Goal: Use online tool/utility

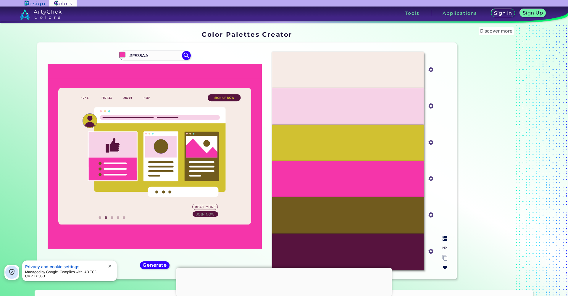
click at [348, 174] on div "#F535AA" at bounding box center [348, 179] width 152 height 36
drag, startPoint x: 339, startPoint y: 175, endPoint x: 311, endPoint y: 175, distance: 28.4
click at [311, 175] on div "#F535AA" at bounding box center [348, 179] width 152 height 36
click at [311, 176] on div "#F535AA" at bounding box center [348, 179] width 152 height 36
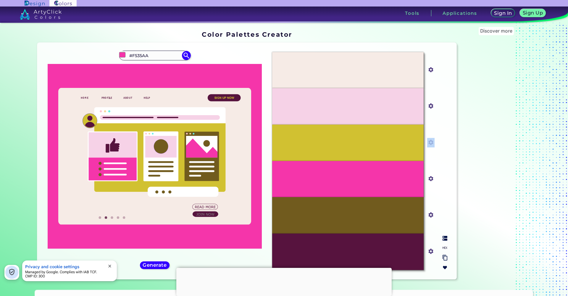
drag, startPoint x: 359, startPoint y: 173, endPoint x: 331, endPoint y: 153, distance: 34.2
click at [337, 153] on div "#F6EBE6 #f6ebe6 #F6D2E7 #f6d2e7 #D1C131 #d1c131 #F535AA #f535aa #715B1E #715b1e…" at bounding box center [360, 160] width 185 height 227
click at [146, 260] on div "#f535aa #F535AA Bright Neon Pink ◉ Neon Blue ◉ Neon Carrot ◉ Neon Fuchsia ◉ Neo…" at bounding box center [155, 160] width 226 height 227
click at [146, 263] on h5 "Generate" at bounding box center [155, 265] width 22 height 4
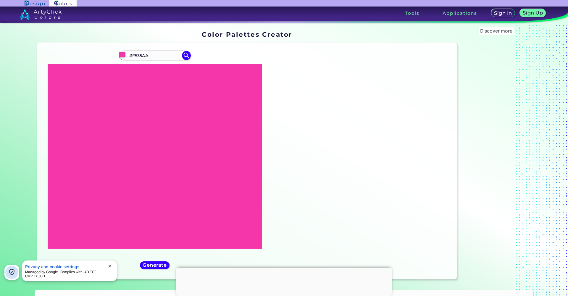
click at [133, 155] on icon at bounding box center [112, 144] width 48 height 25
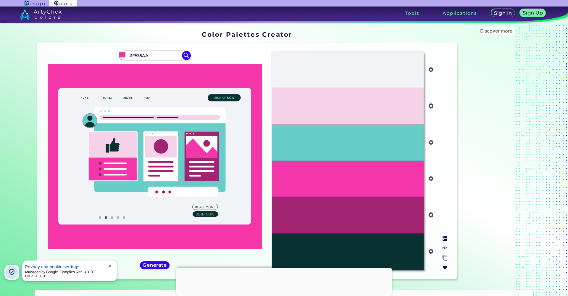
click at [343, 193] on div "#F535AA" at bounding box center [348, 179] width 152 height 36
click at [340, 186] on div "#F535AA" at bounding box center [348, 179] width 152 height 36
